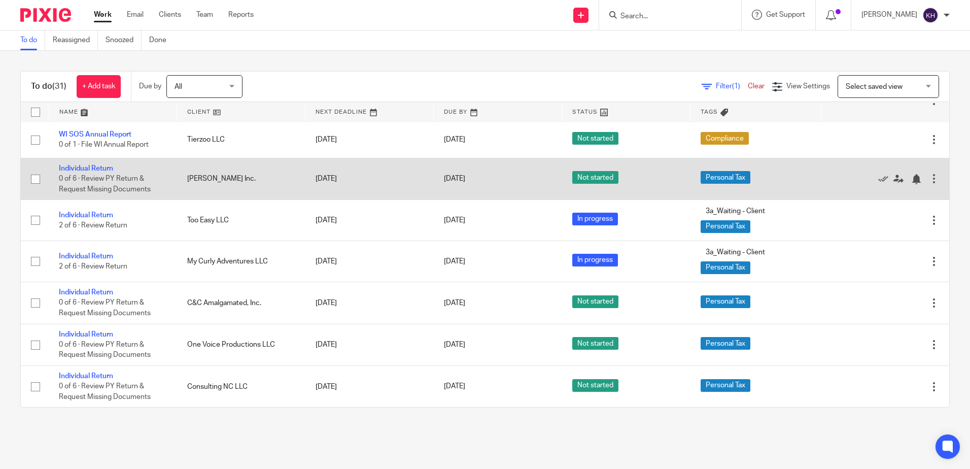
scroll to position [965, 0]
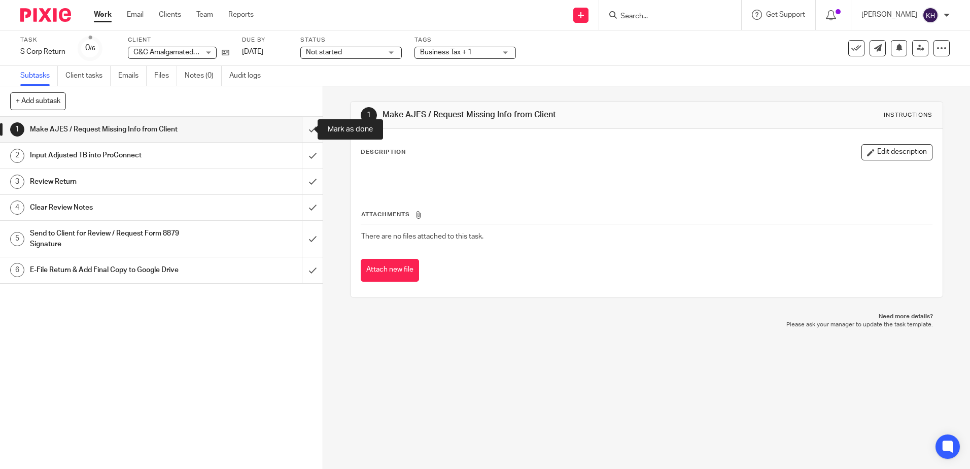
click at [304, 128] on input "submit" at bounding box center [161, 129] width 323 height 25
click at [302, 154] on input "submit" at bounding box center [161, 155] width 323 height 25
click at [299, 179] on input "submit" at bounding box center [161, 181] width 323 height 25
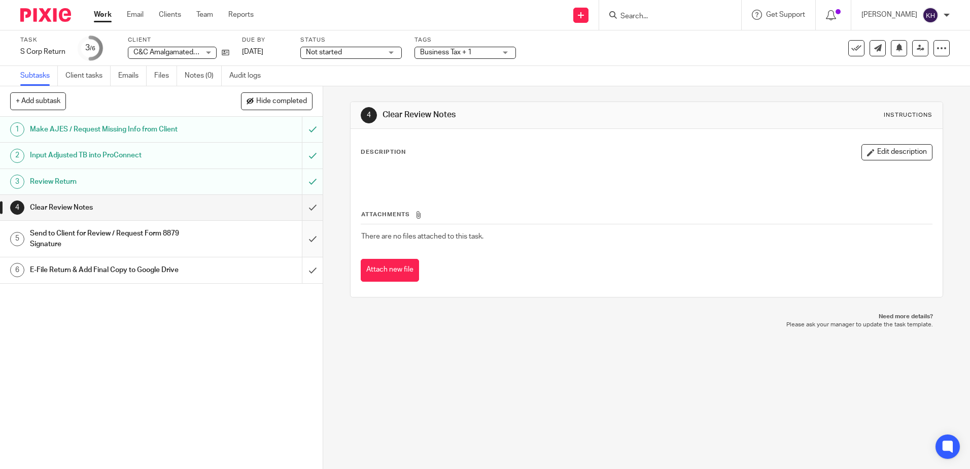
click at [301, 238] on input "submit" at bounding box center [161, 239] width 323 height 36
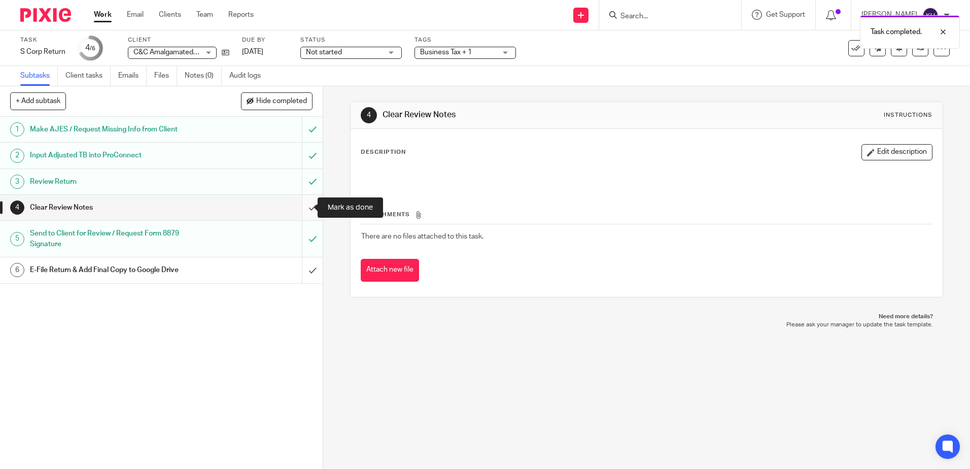
click at [304, 208] on input "submit" at bounding box center [161, 207] width 323 height 25
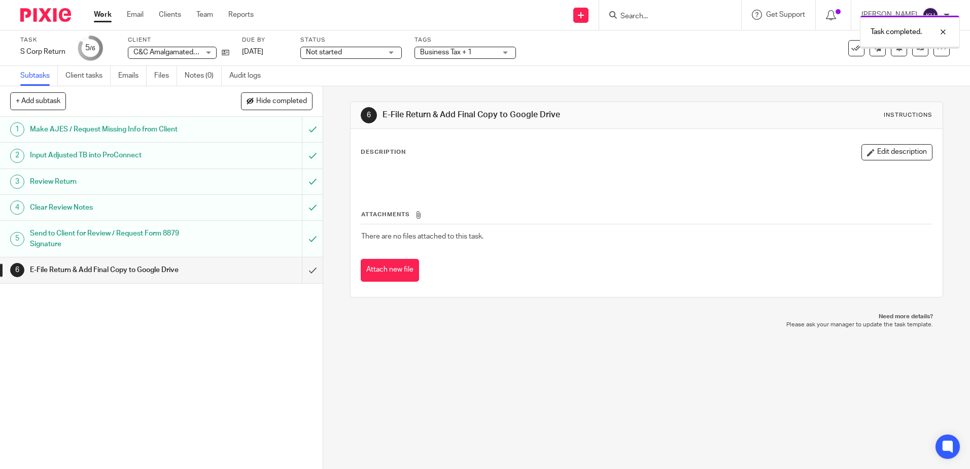
click at [355, 53] on span "Not started" at bounding box center [344, 52] width 76 height 11
click at [359, 89] on li "In progress" at bounding box center [350, 89] width 100 height 21
click at [426, 54] on span "Business Tax + 1" at bounding box center [446, 52] width 52 height 7
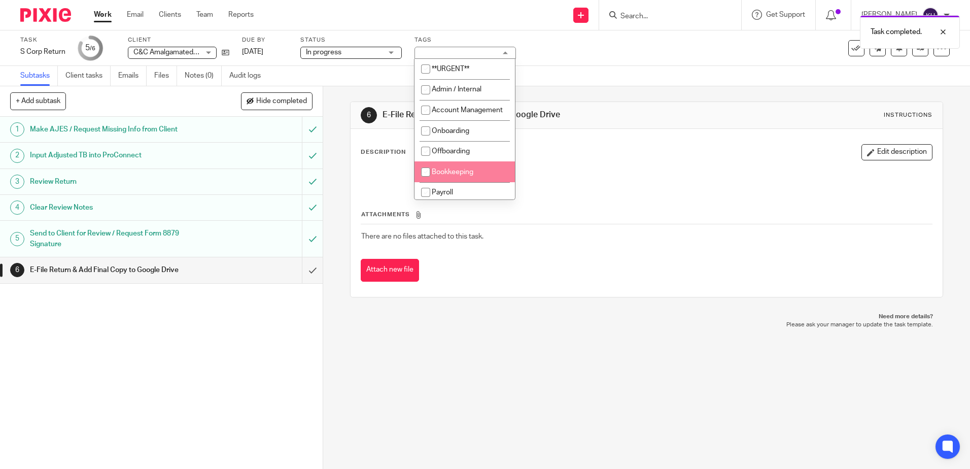
click at [468, 336] on div "6 E-File Return & Add Final Copy to Google Drive Instructions Description Edit …" at bounding box center [646, 277] width 647 height 383
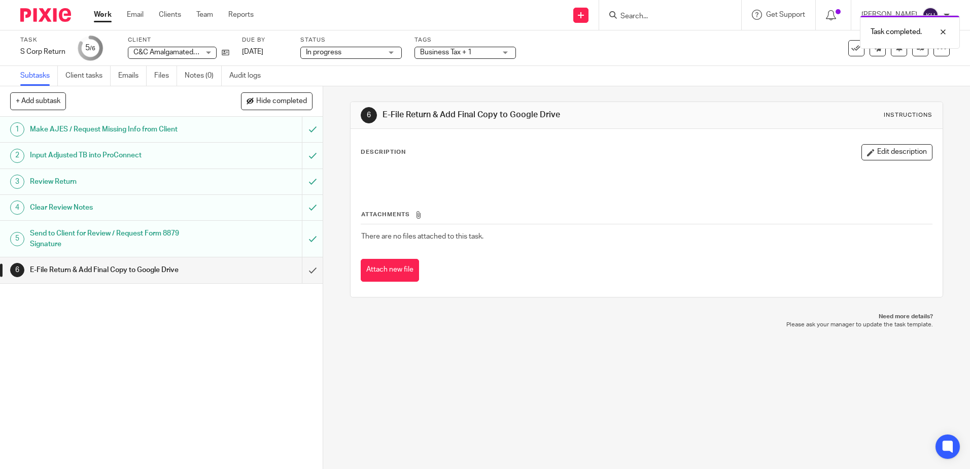
click at [106, 15] on link "Work" at bounding box center [103, 15] width 18 height 10
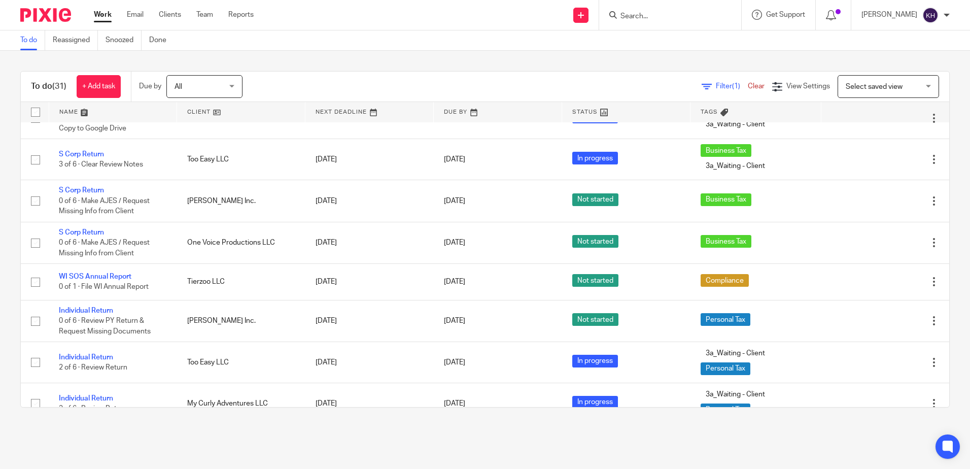
scroll to position [862, 0]
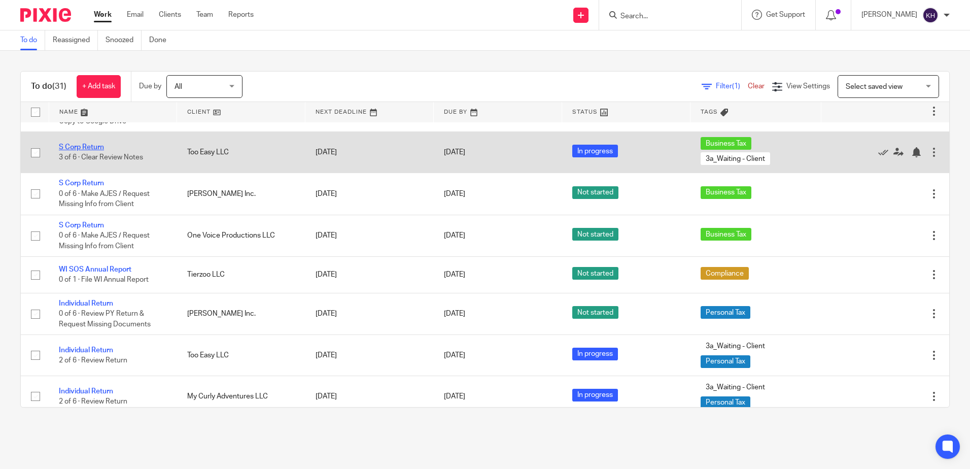
click at [74, 151] on link "S Corp Return" at bounding box center [81, 147] width 45 height 7
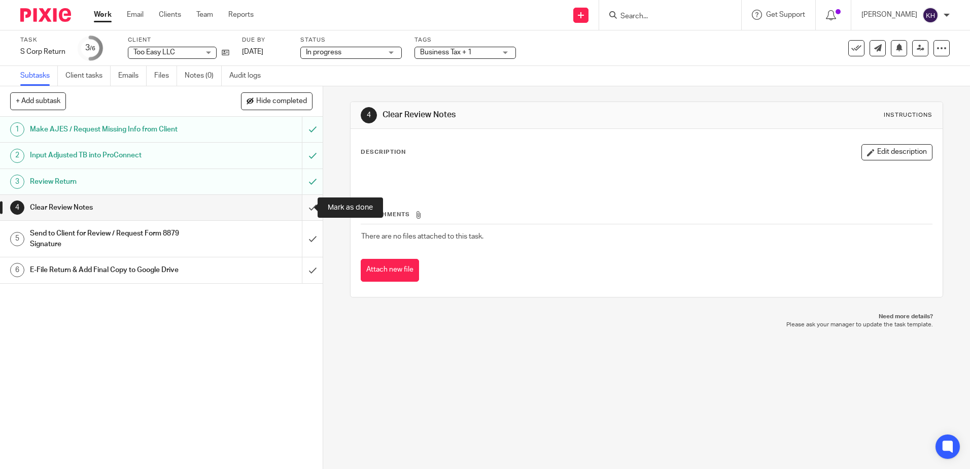
click at [302, 206] on input "submit" at bounding box center [161, 207] width 323 height 25
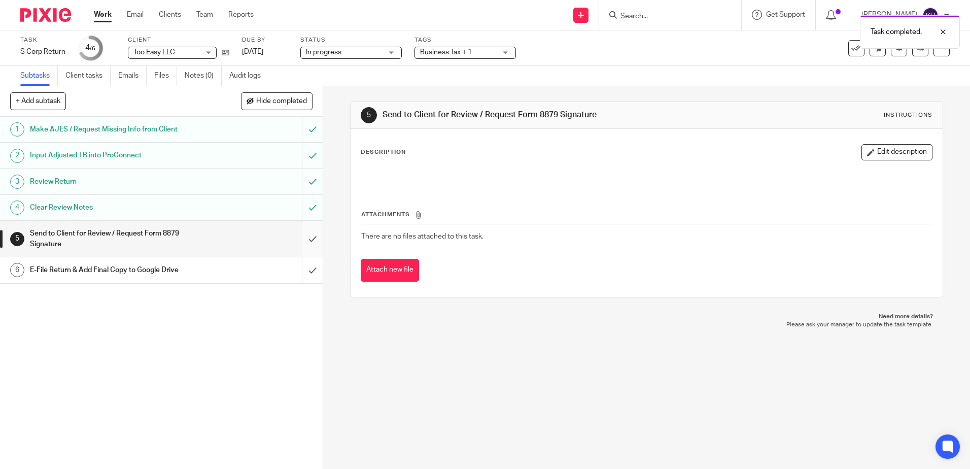
click at [300, 238] on input "submit" at bounding box center [161, 239] width 323 height 36
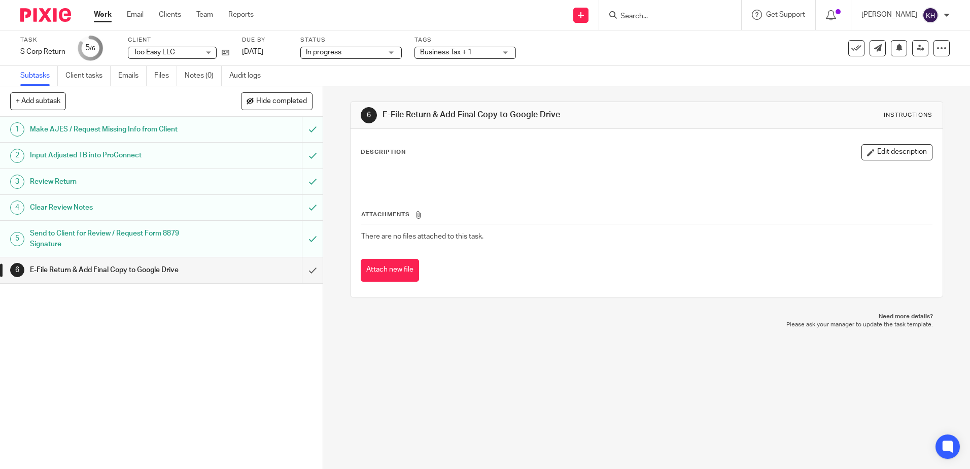
click at [300, 271] on input "submit" at bounding box center [161, 269] width 323 height 25
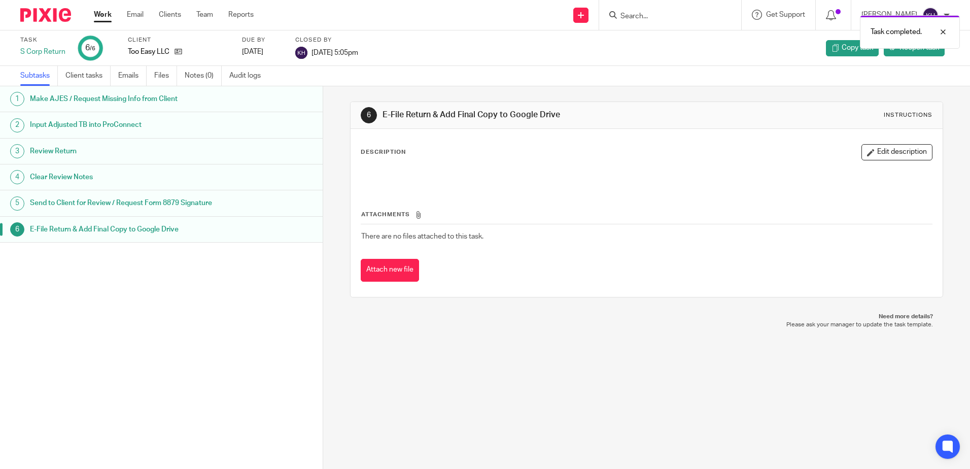
click at [110, 15] on link "Work" at bounding box center [103, 15] width 18 height 10
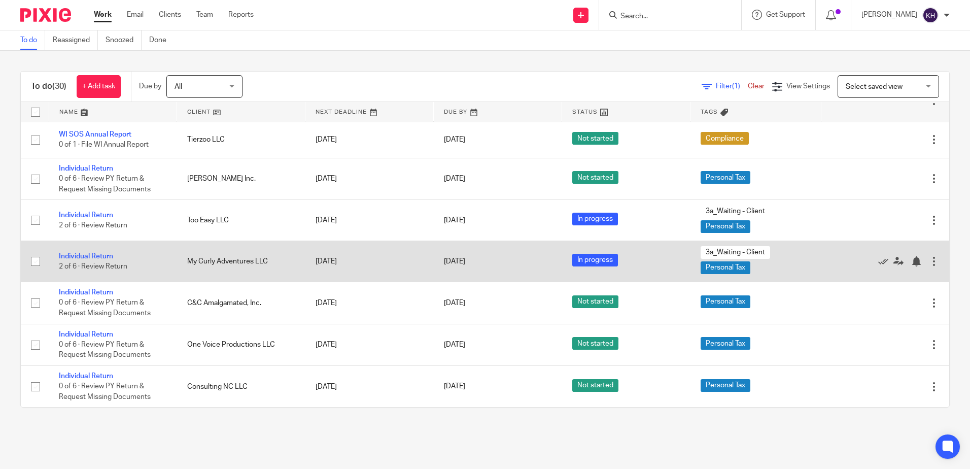
scroll to position [1127, 0]
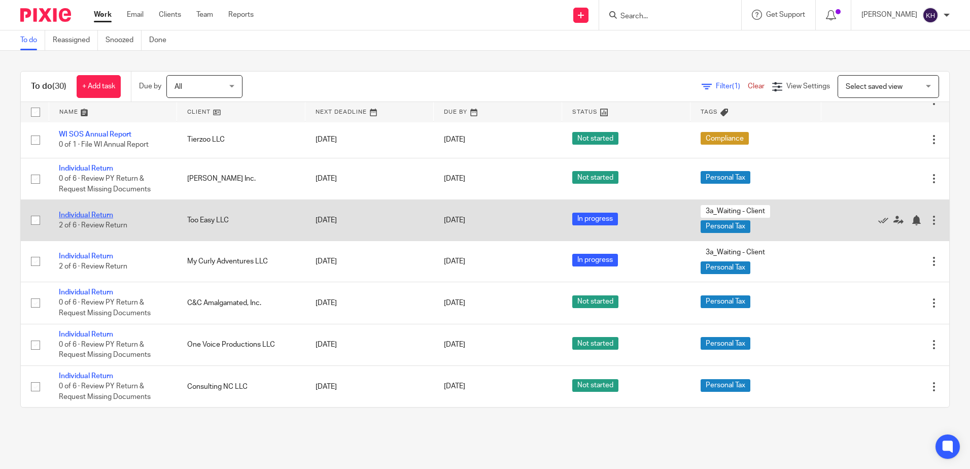
click at [104, 213] on link "Individual Return" at bounding box center [86, 215] width 54 height 7
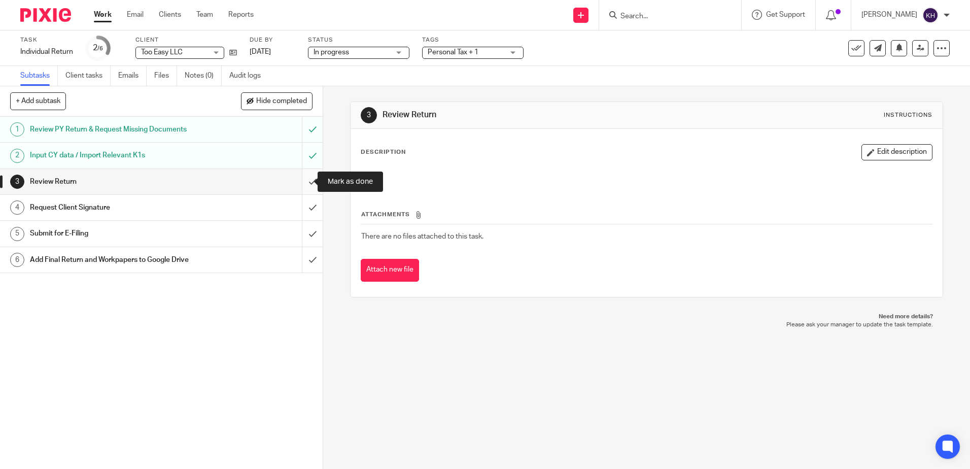
click at [304, 182] on input "submit" at bounding box center [161, 181] width 323 height 25
click at [301, 208] on input "submit" at bounding box center [161, 207] width 323 height 25
